Goal: Transaction & Acquisition: Book appointment/travel/reservation

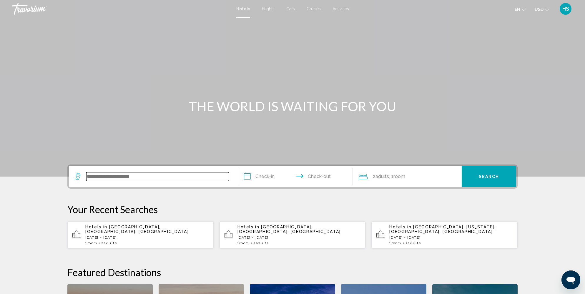
click at [118, 177] on input "Search widget" at bounding box center [157, 176] width 143 height 9
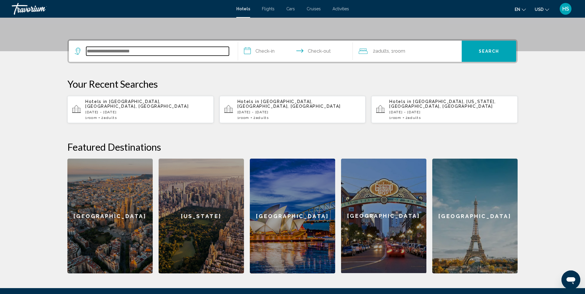
scroll to position [145, 0]
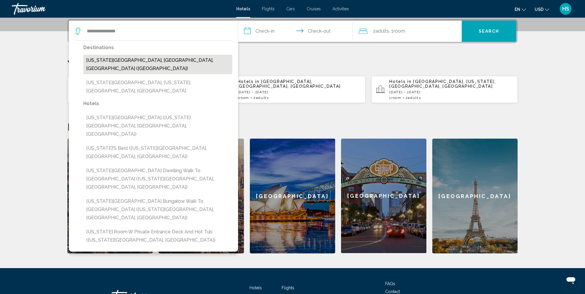
click at [163, 64] on button "[US_STATE][GEOGRAPHIC_DATA], [GEOGRAPHIC_DATA], [GEOGRAPHIC_DATA] ([GEOGRAPHIC_…" at bounding box center [157, 64] width 149 height 19
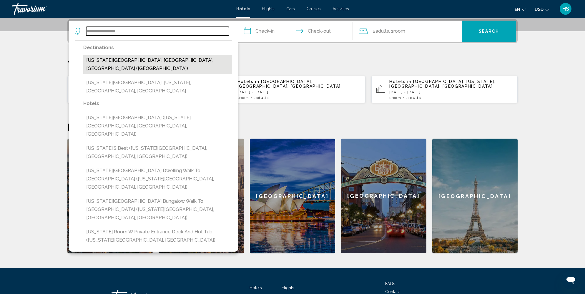
type input "**********"
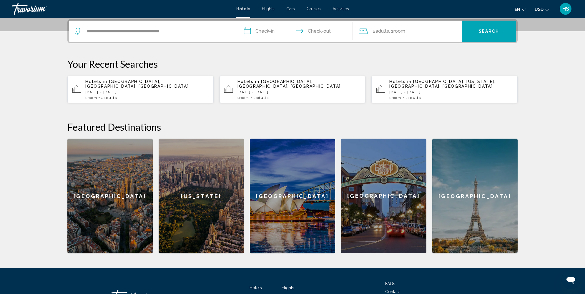
click at [264, 29] on input "**********" at bounding box center [296, 32] width 117 height 23
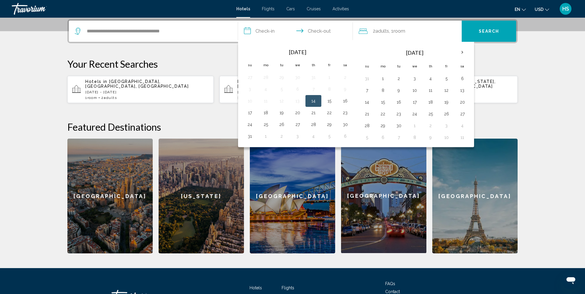
click at [315, 101] on button "14" at bounding box center [313, 101] width 9 height 8
click at [249, 112] on button "17" at bounding box center [249, 113] width 9 height 8
type input "**********"
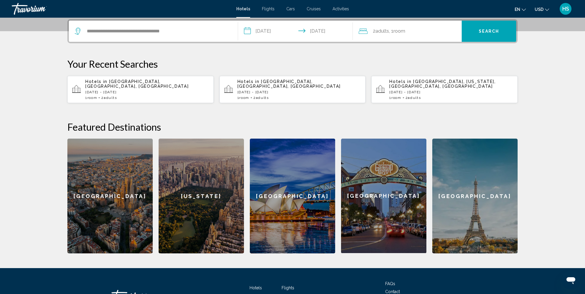
click at [446, 31] on div "2 Adult Adults , 1 Room rooms" at bounding box center [410, 31] width 103 height 8
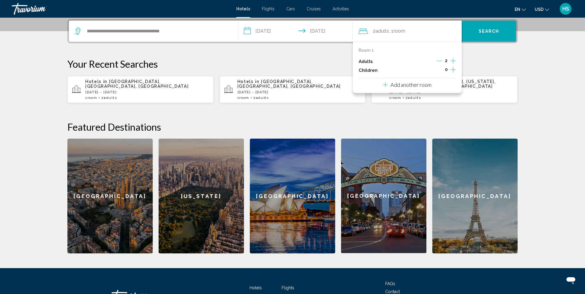
click at [442, 58] on icon "Decrement adults" at bounding box center [439, 60] width 5 height 5
click at [491, 29] on span "Search" at bounding box center [489, 31] width 21 height 5
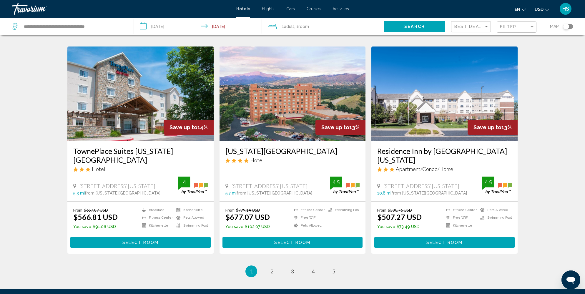
scroll to position [690, 0]
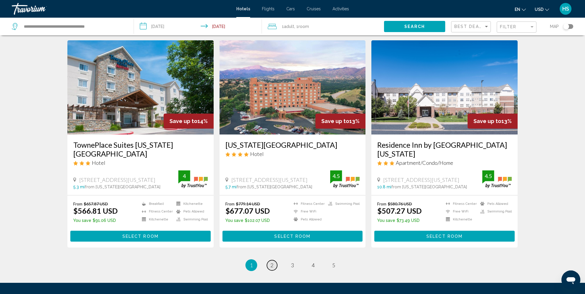
click at [273, 262] on span "2" at bounding box center [272, 265] width 3 height 6
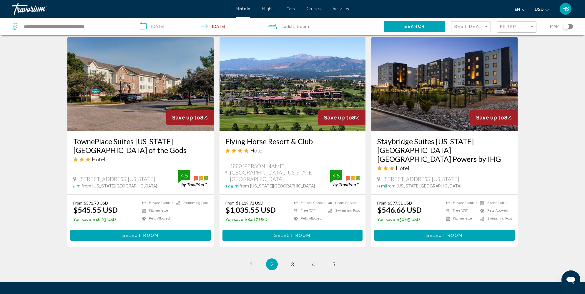
scroll to position [674, 0]
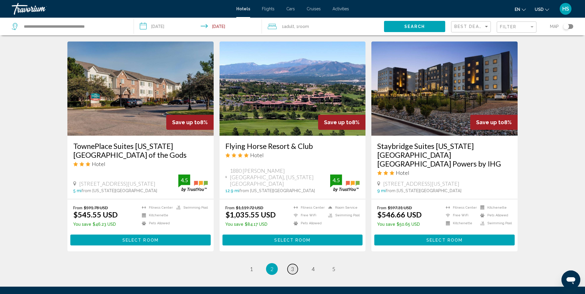
click at [291, 266] on span "3" at bounding box center [292, 269] width 3 height 6
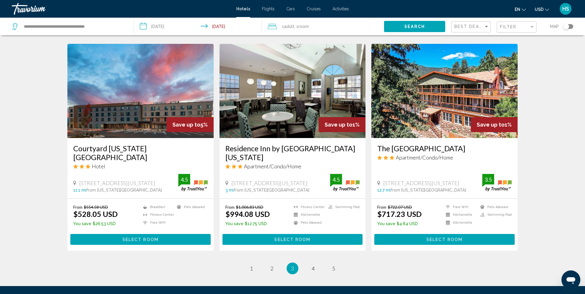
scroll to position [679, 0]
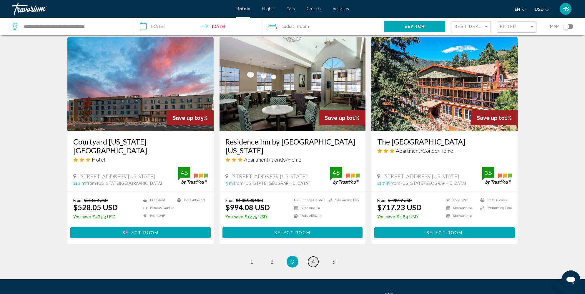
click at [316, 257] on link "page 4" at bounding box center [313, 262] width 10 height 10
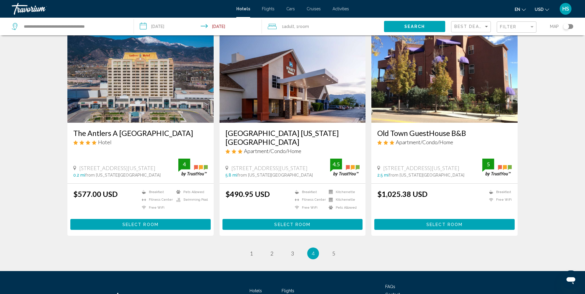
scroll to position [694, 0]
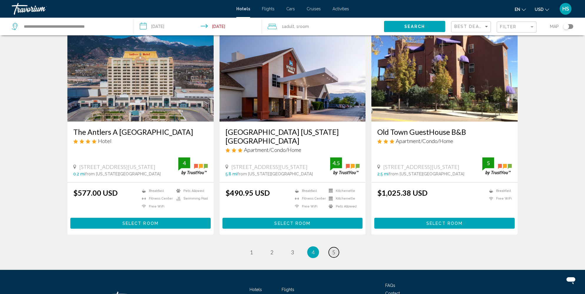
click at [332, 249] on span "5" at bounding box center [333, 252] width 3 height 6
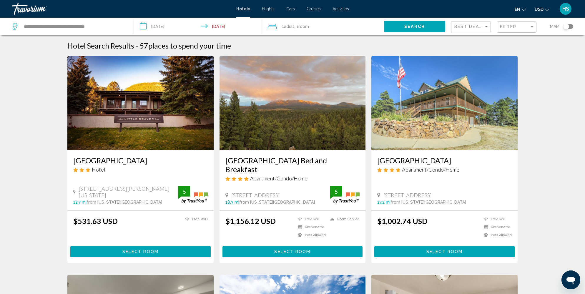
click at [524, 29] on div "Filter" at bounding box center [517, 27] width 35 height 11
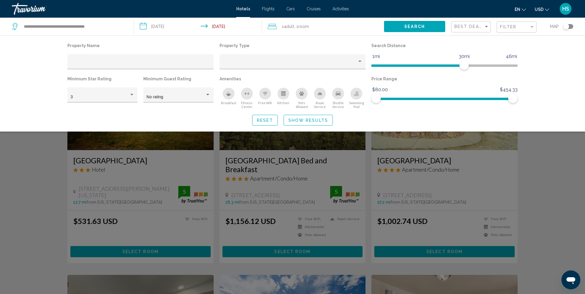
click at [301, 95] on icon "Pets Allowed" at bounding box center [301, 94] width 5 height 4
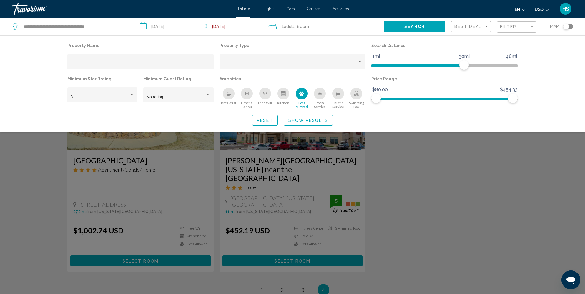
click at [268, 96] on div "Free Wifi" at bounding box center [265, 94] width 12 height 12
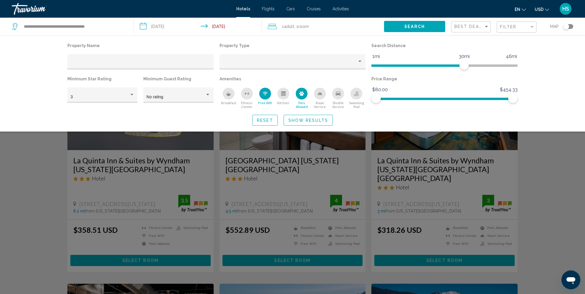
click at [232, 94] on div "Breakfast" at bounding box center [229, 94] width 12 height 12
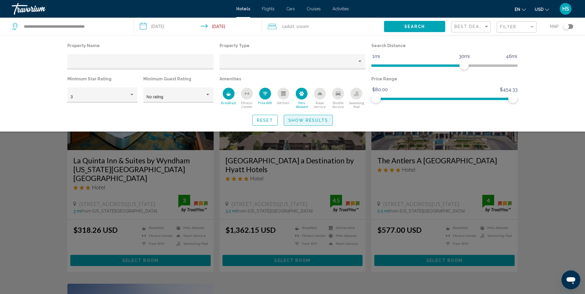
click at [307, 119] on span "Show Results" at bounding box center [309, 120] width 40 height 5
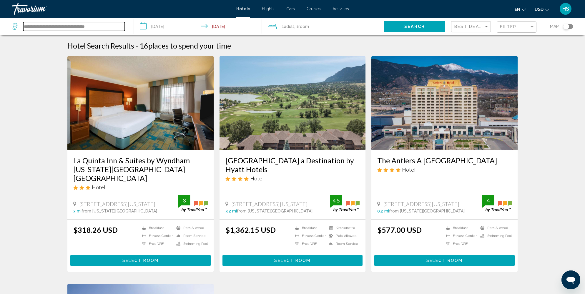
click at [108, 27] on input "**********" at bounding box center [74, 26] width 102 height 9
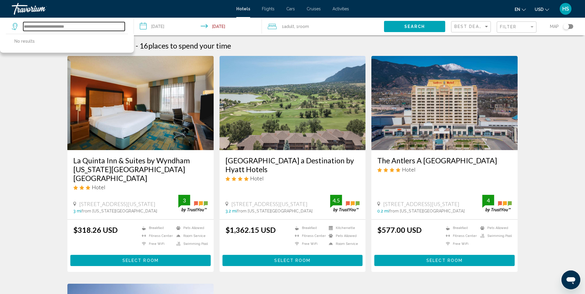
type input "**********"
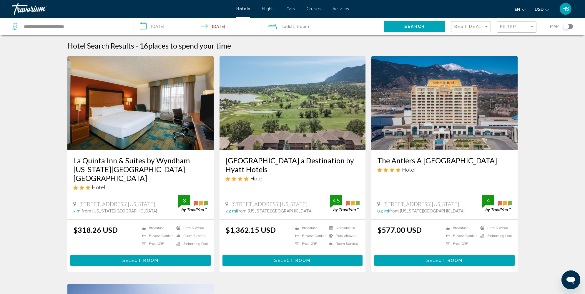
click at [572, 28] on div "Toggle map" at bounding box center [569, 26] width 10 height 5
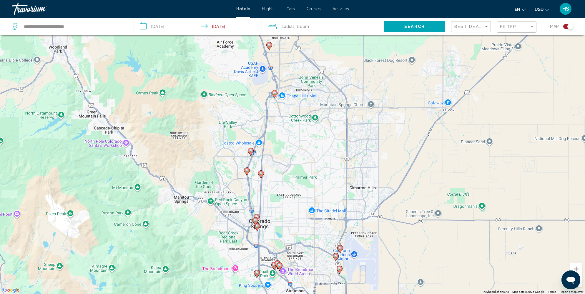
click at [261, 173] on image "Main content" at bounding box center [261, 174] width 4 height 4
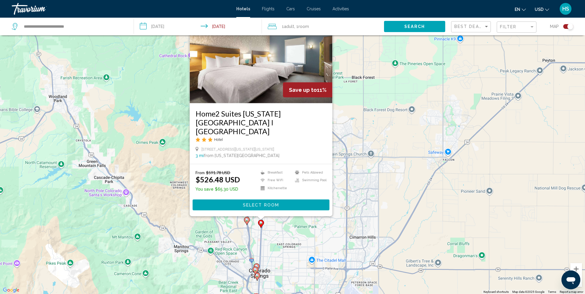
click at [247, 223] on icon "Main content" at bounding box center [246, 221] width 5 height 8
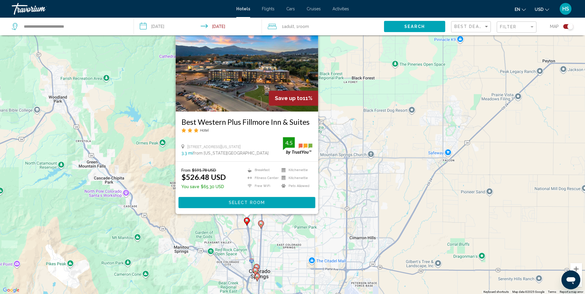
click at [284, 227] on div "To activate drag with keyboard, press Alt + Enter. Once in keyboard drag state,…" at bounding box center [292, 147] width 585 height 294
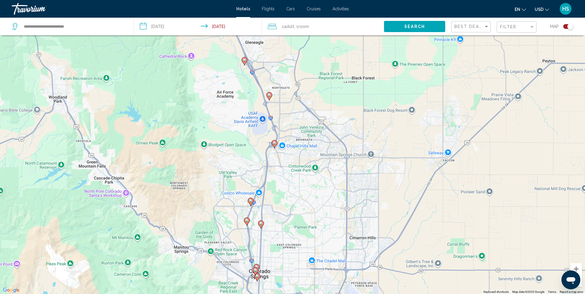
click at [274, 143] on image "Main content" at bounding box center [275, 143] width 4 height 4
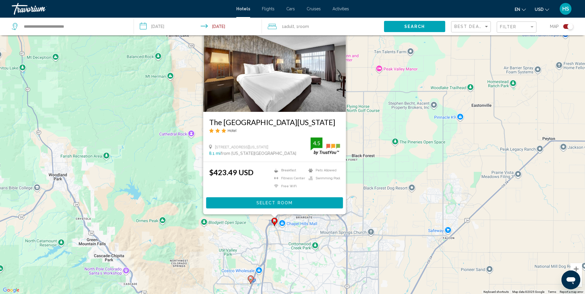
click at [223, 249] on div "To activate drag with keyboard, press Alt + Enter. Once in keyboard drag state,…" at bounding box center [292, 147] width 585 height 294
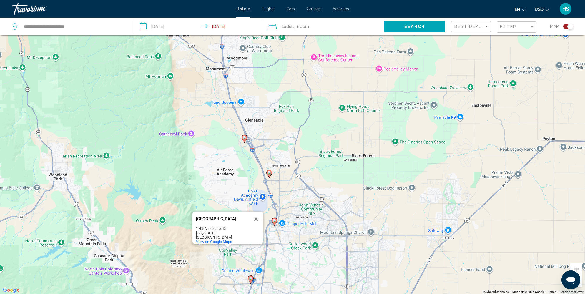
click at [245, 135] on icon "Main content" at bounding box center [244, 139] width 5 height 8
